Goal: Information Seeking & Learning: Learn about a topic

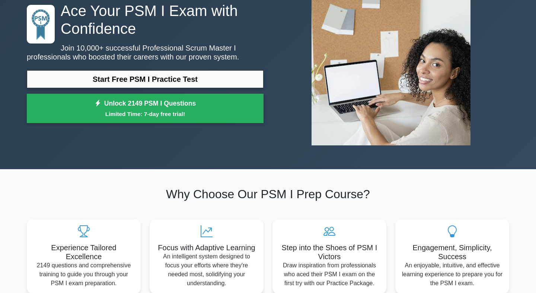
scroll to position [66, 0]
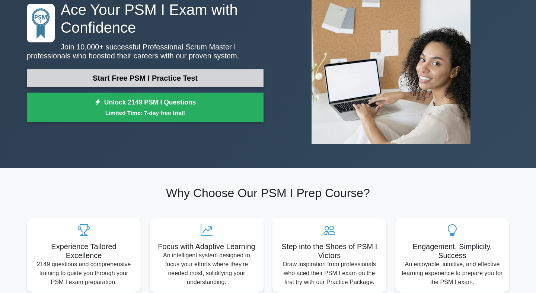
click at [191, 77] on link "Start Free PSM I Practice Test" at bounding box center [145, 78] width 237 height 18
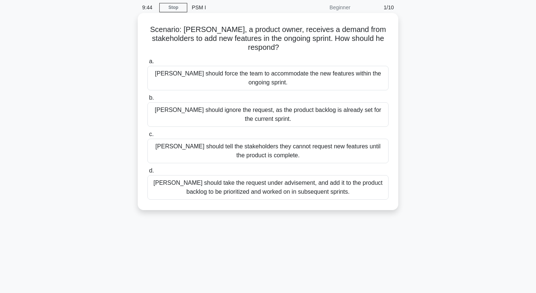
scroll to position [42, 0]
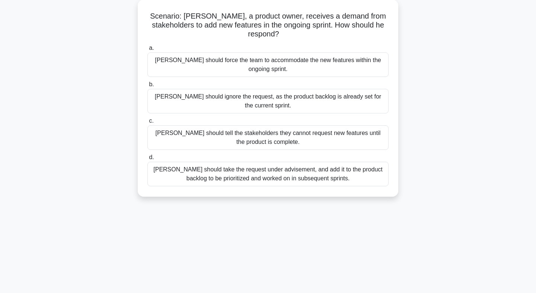
click at [287, 162] on div "[PERSON_NAME] should take the request under advisement, and add it to the produ…" at bounding box center [267, 174] width 241 height 25
click at [147, 160] on input "d. Peter should take the request under advisement, and add it to the product ba…" at bounding box center [147, 157] width 0 height 5
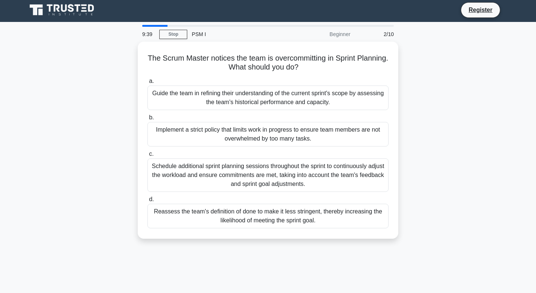
scroll to position [0, 0]
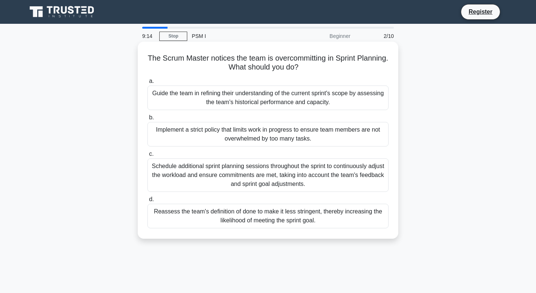
click at [300, 106] on div "Guide the team in refining their understanding of the current sprint's scope by…" at bounding box center [267, 98] width 241 height 25
click at [147, 84] on input "a. Guide the team in refining their understanding of the current sprint's scope…" at bounding box center [147, 81] width 0 height 5
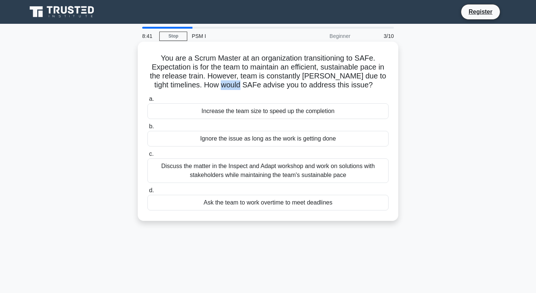
drag, startPoint x: 236, startPoint y: 85, endPoint x: 252, endPoint y: 86, distance: 15.6
click at [253, 86] on h5 "You are a Scrum Master at an organization transitioning to SAFe. Expectation is…" at bounding box center [268, 72] width 242 height 36
copy h5 "SAFe"
click at [284, 91] on div "You are a Scrum Master at an organization transitioning to SAFe. Expectation is…" at bounding box center [268, 131] width 254 height 173
click at [273, 167] on div "Discuss the matter in the Inspect and Adapt workshop and work on solutions with…" at bounding box center [267, 170] width 241 height 25
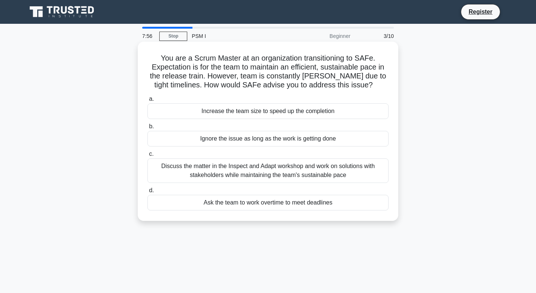
click at [147, 157] on input "c. Discuss the matter in the Inspect and Adapt workshop and work on solutions w…" at bounding box center [147, 154] width 0 height 5
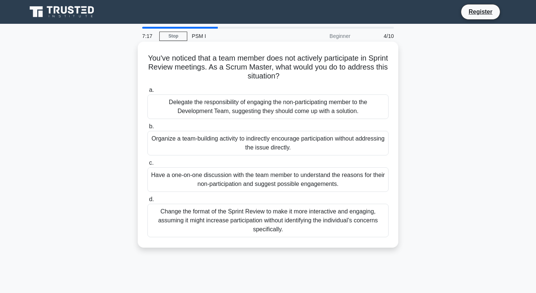
click at [270, 181] on div "Have a one-on-one discussion with the team member to understand the reasons for…" at bounding box center [267, 179] width 241 height 25
click at [147, 165] on input "c. Have a one-on-one discussion with the team member to understand the reasons …" at bounding box center [147, 163] width 0 height 5
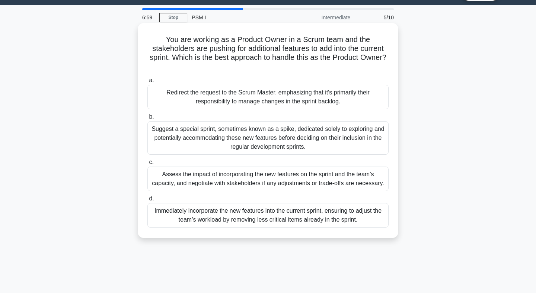
scroll to position [9, 0]
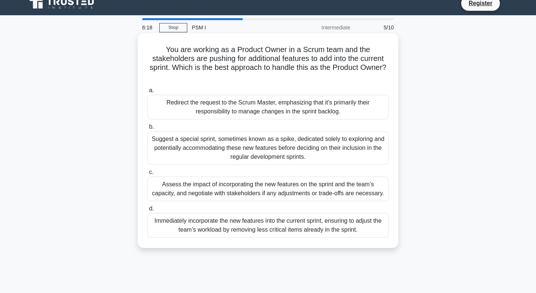
click at [219, 145] on div "Suggest a special sprint, sometimes known as a spike, dedicated solely to explo…" at bounding box center [267, 147] width 241 height 33
click at [147, 129] on input "b. Suggest a special sprint, sometimes known as a spike, dedicated solely to ex…" at bounding box center [147, 127] width 0 height 5
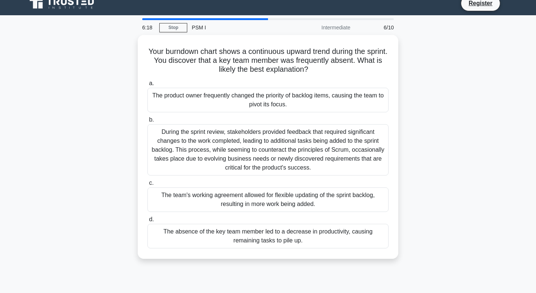
scroll to position [0, 0]
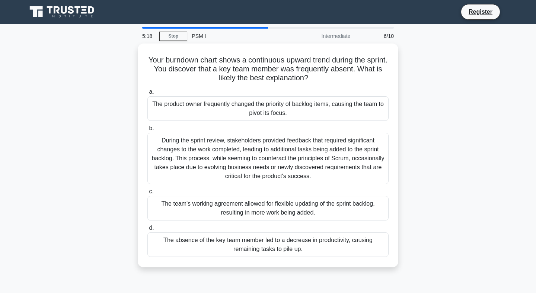
click at [219, 145] on div "During the sprint review, stakeholders provided feedback that required signific…" at bounding box center [267, 158] width 241 height 51
click at [147, 131] on input "b. During the sprint review, stakeholders provided feedback that required signi…" at bounding box center [147, 128] width 0 height 5
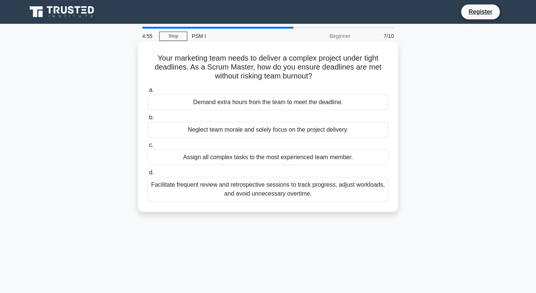
click at [268, 198] on div "Facilitate frequent review and retrospective sessions to track progress, adjust…" at bounding box center [267, 189] width 241 height 25
click at [147, 175] on input "d. Facilitate frequent review and retrospective sessions to track progress, adj…" at bounding box center [147, 172] width 0 height 5
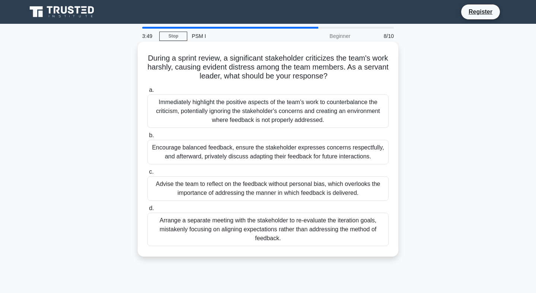
click at [261, 152] on div "Encourage balanced feedback, ensure the stakeholder expresses concerns respectf…" at bounding box center [267, 152] width 241 height 25
click at [147, 138] on input "b. Encourage balanced feedback, ensure the stakeholder expresses concerns respe…" at bounding box center [147, 135] width 0 height 5
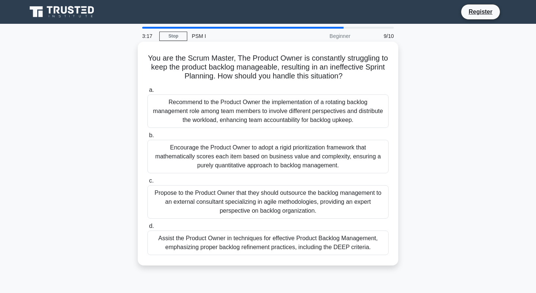
click at [267, 250] on div "Assist the Product Owner in techniques for effective Product Backlog Management…" at bounding box center [267, 243] width 241 height 25
click at [147, 229] on input "d. Assist the Product Owner in techniques for effective Product Backlog Managem…" at bounding box center [147, 226] width 0 height 5
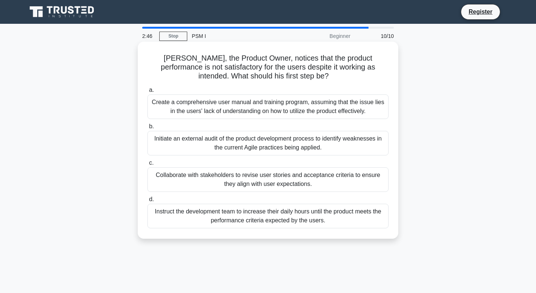
click at [293, 174] on div "Collaborate with stakeholders to revise user stories and acceptance criteria to…" at bounding box center [267, 179] width 241 height 25
click at [147, 165] on input "c. Collaborate with stakeholders to revise user stories and acceptance criteria…" at bounding box center [147, 163] width 0 height 5
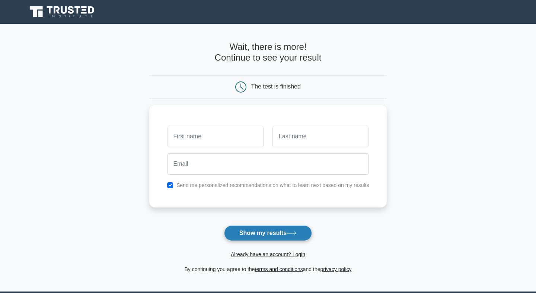
click at [279, 231] on button "Show my results" at bounding box center [268, 233] width 88 height 16
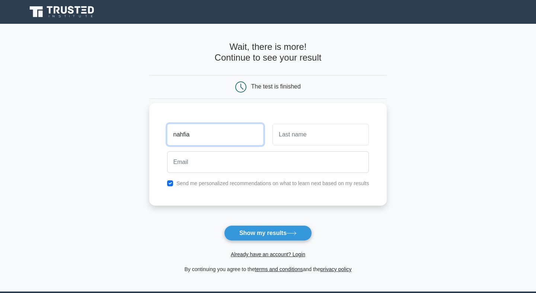
type input "nahfia"
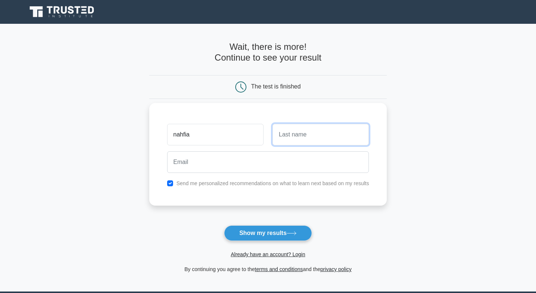
click at [312, 137] on input "text" at bounding box center [320, 135] width 96 height 22
type input "dgagsg"
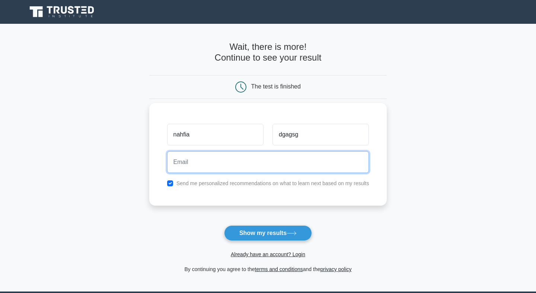
click at [250, 165] on input "email" at bounding box center [268, 162] width 202 height 22
type input "ojaswee@outlook.com"
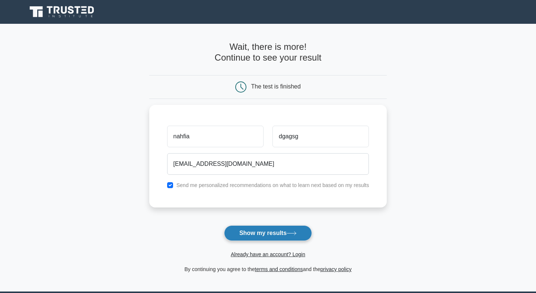
click at [248, 237] on button "Show my results" at bounding box center [268, 233] width 88 height 16
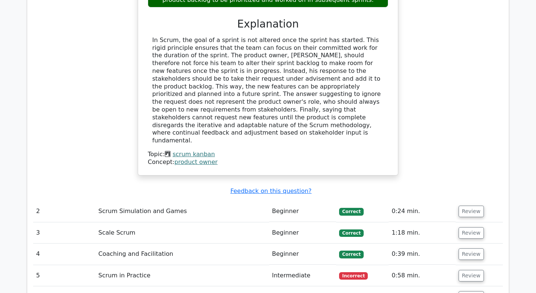
scroll to position [990, 0]
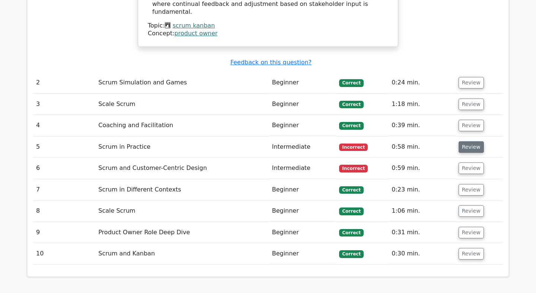
click at [470, 141] on button "Review" at bounding box center [470, 147] width 25 height 12
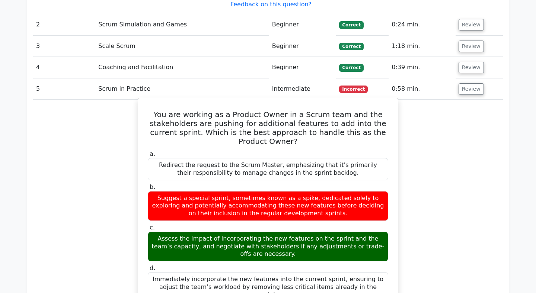
scroll to position [1064, 0]
